Goal: Information Seeking & Learning: Learn about a topic

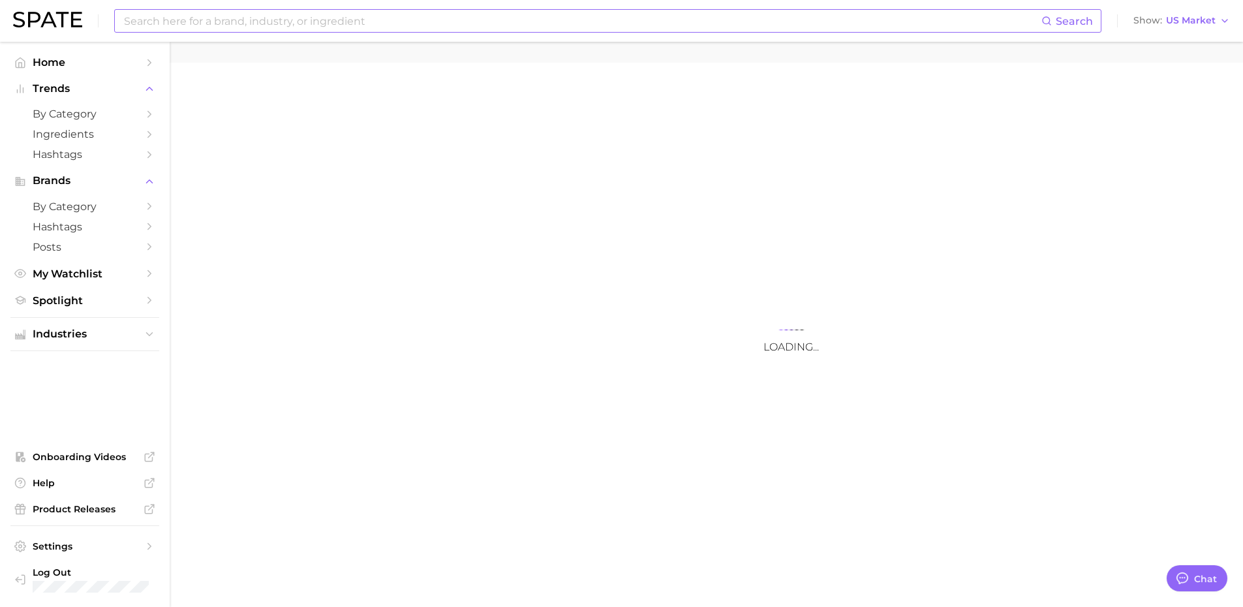
type textarea "x"
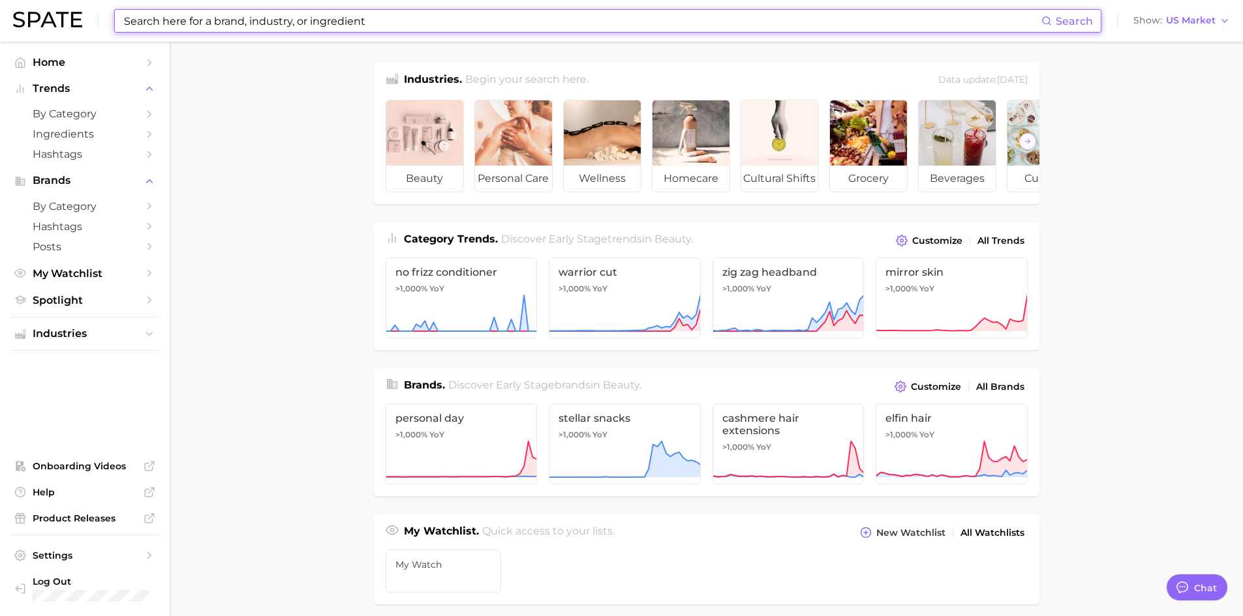
click at [659, 13] on input at bounding box center [582, 21] width 918 height 22
click at [659, 20] on input at bounding box center [582, 21] width 918 height 22
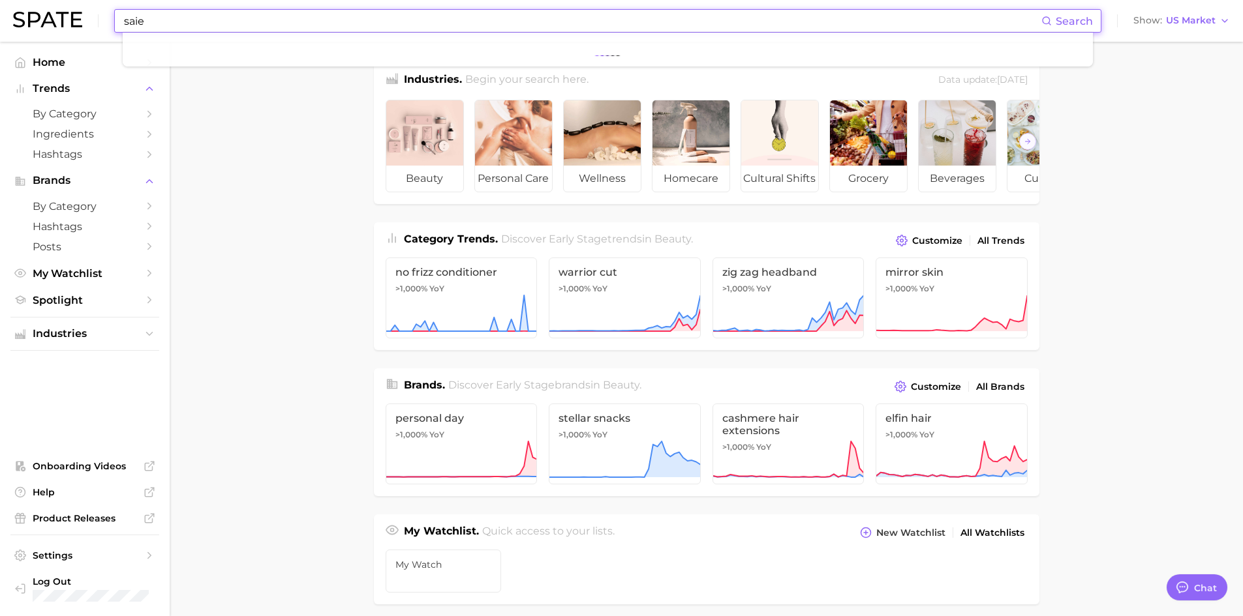
type input "saie"
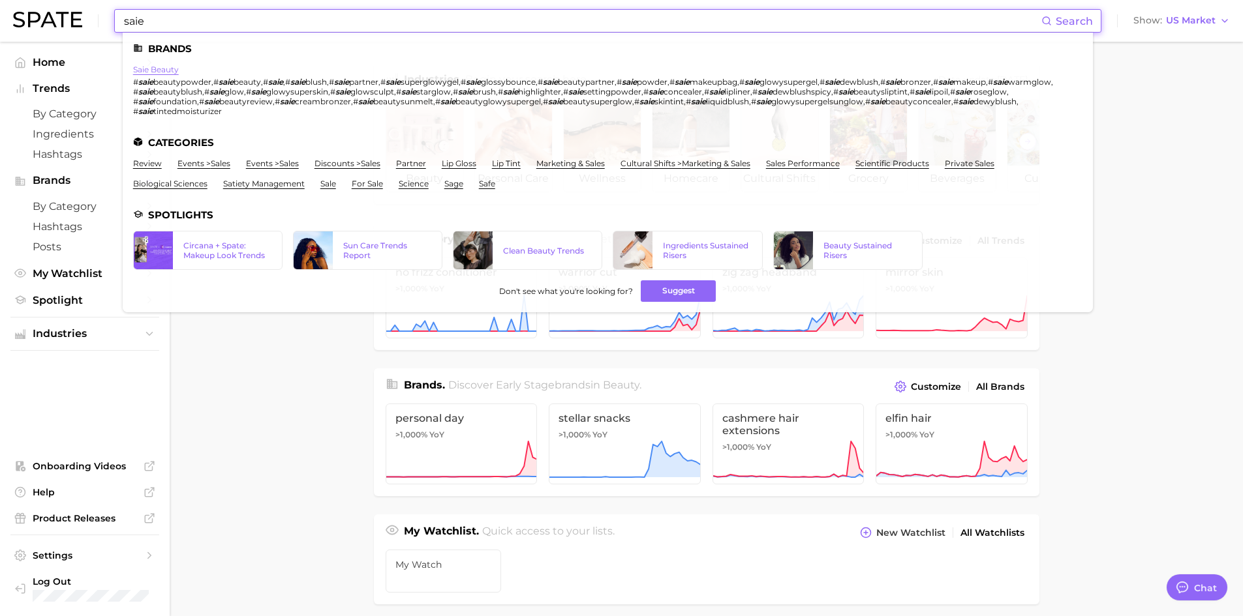
click at [157, 66] on link "saie beauty" at bounding box center [156, 70] width 46 height 10
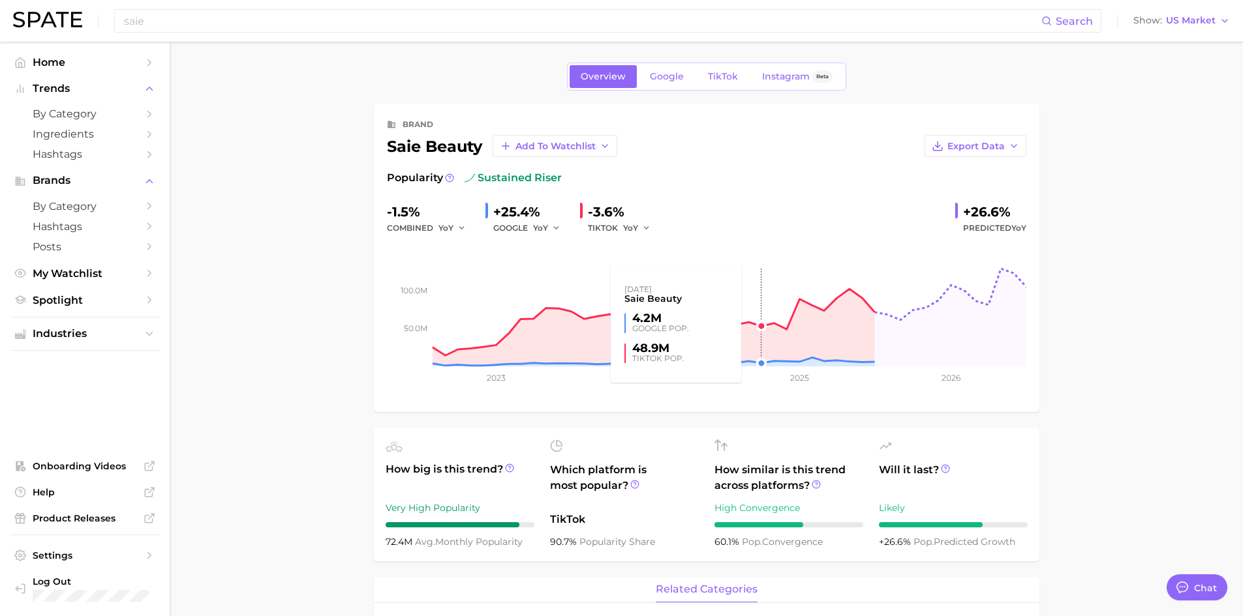
type textarea "x"
click at [655, 80] on span "Google" at bounding box center [667, 76] width 34 height 11
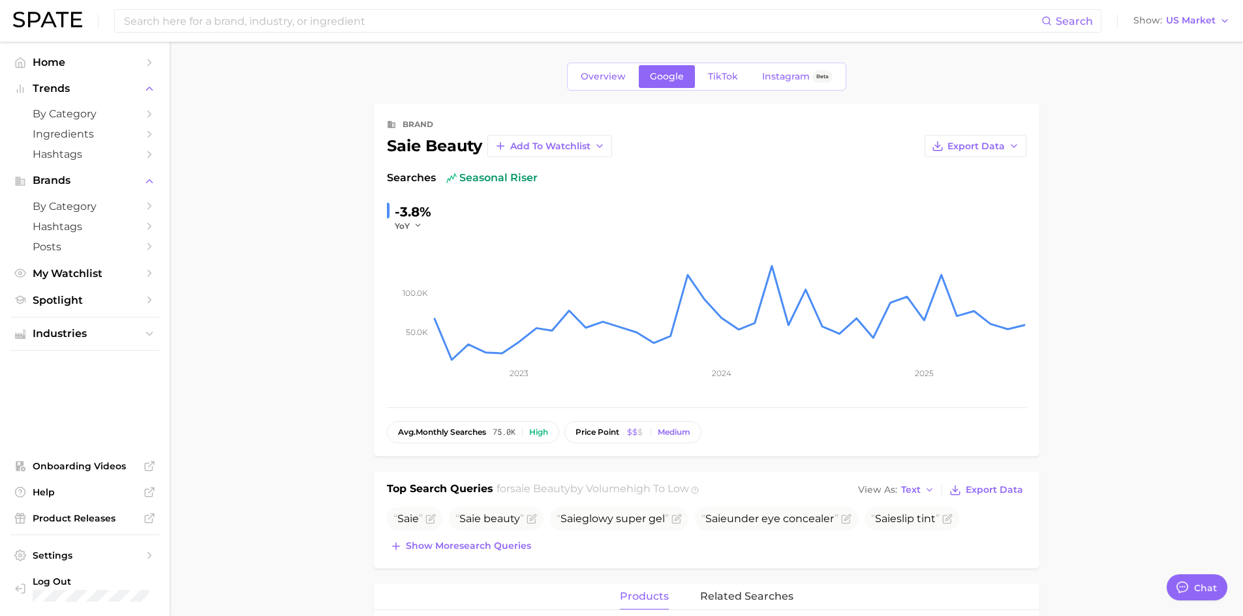
click at [808, 89] on div "Overview Google TikTok Instagram Beta" at bounding box center [706, 77] width 279 height 28
click at [785, 70] on link "Instagram Beta" at bounding box center [797, 76] width 93 height 23
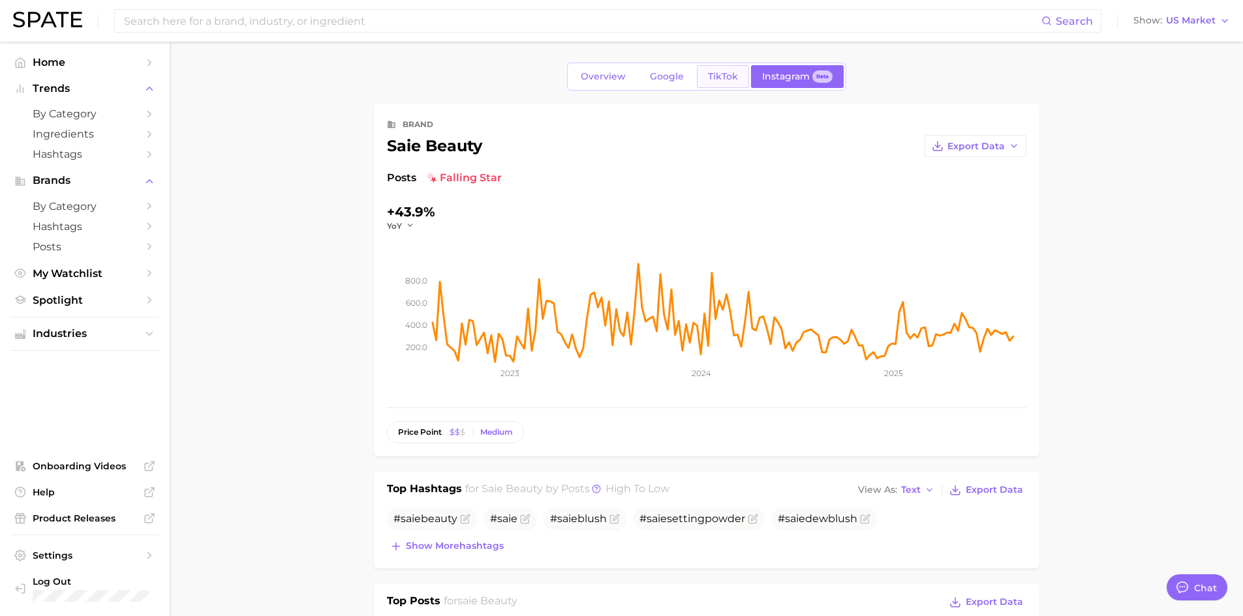
click at [719, 80] on span "TikTok" at bounding box center [723, 76] width 30 height 11
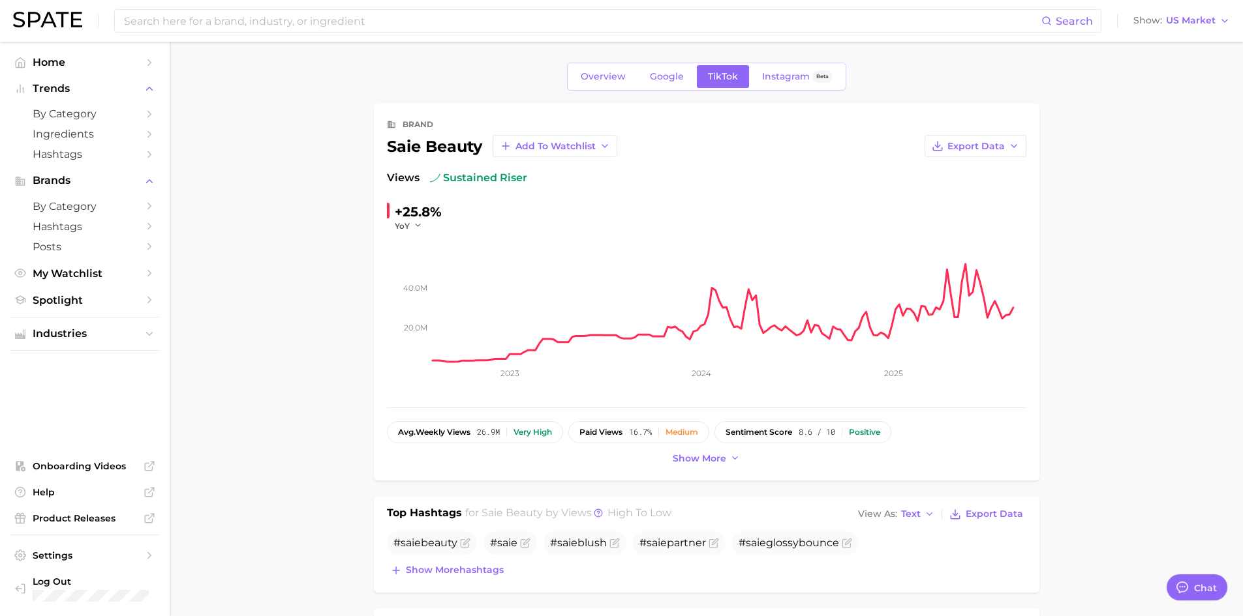
click at [787, 329] on rect at bounding box center [729, 297] width 594 height 130
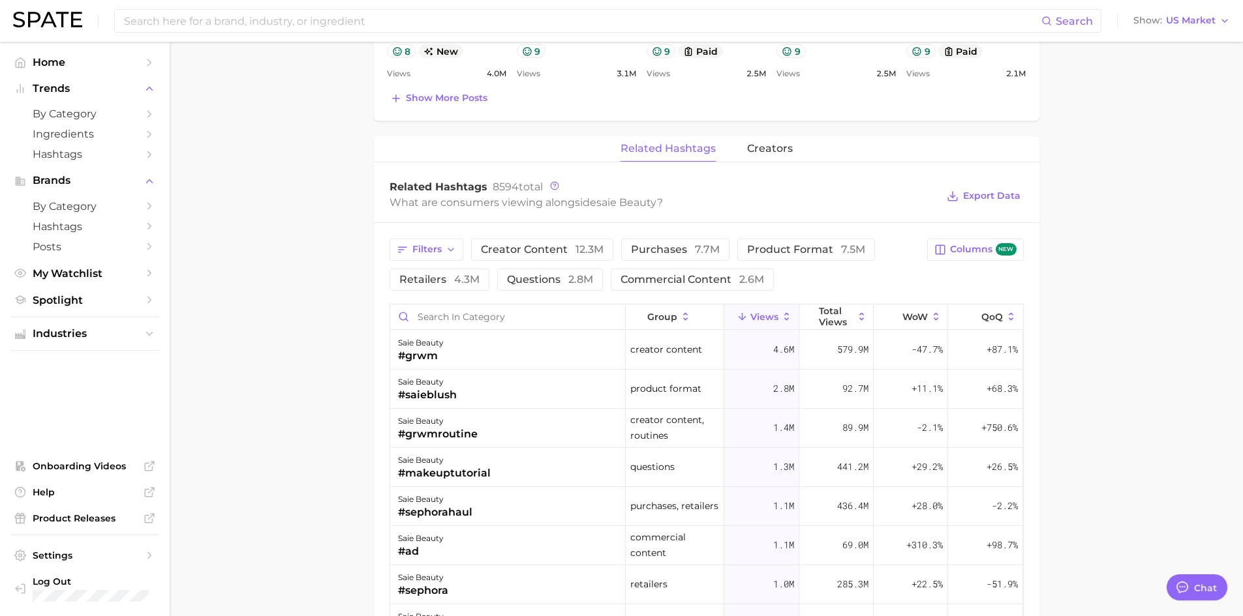
scroll to position [1233, 0]
